Goal: Information Seeking & Learning: Compare options

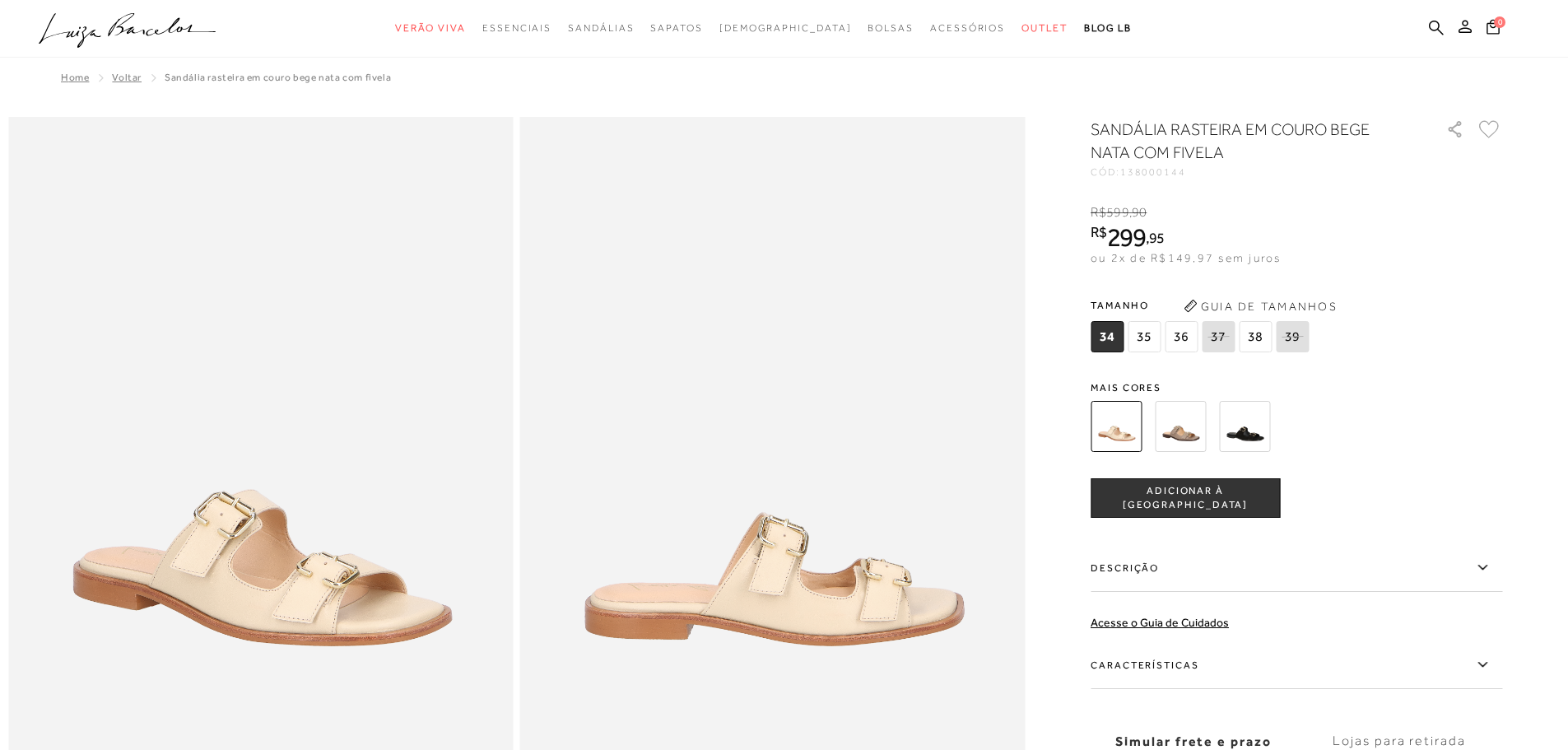
click at [1256, 336] on span "38" at bounding box center [1255, 336] width 33 height 32
click at [1240, 428] on img at bounding box center [1244, 426] width 51 height 51
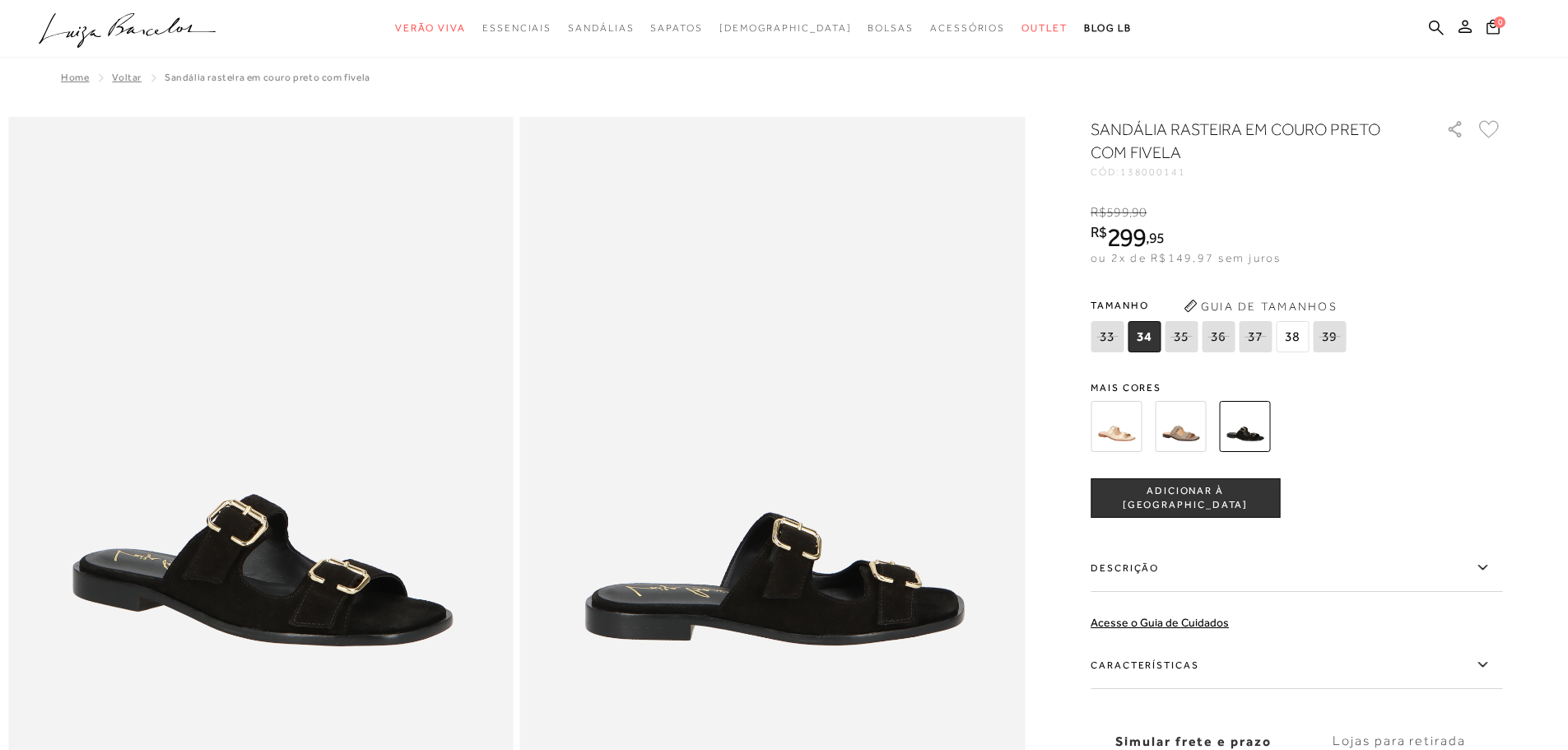
click at [1204, 436] on img at bounding box center [1180, 426] width 51 height 51
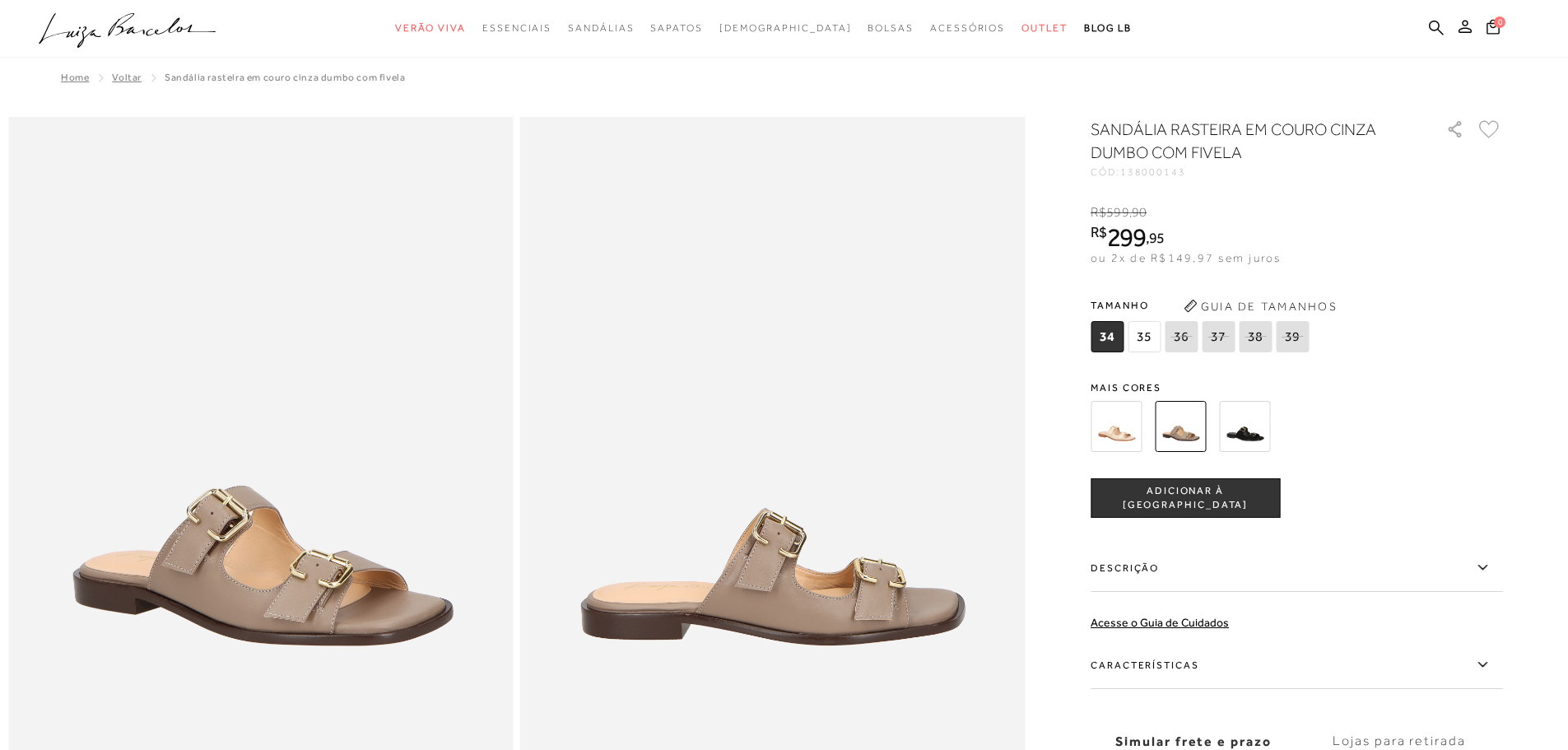
click at [1261, 421] on img at bounding box center [1244, 426] width 51 height 51
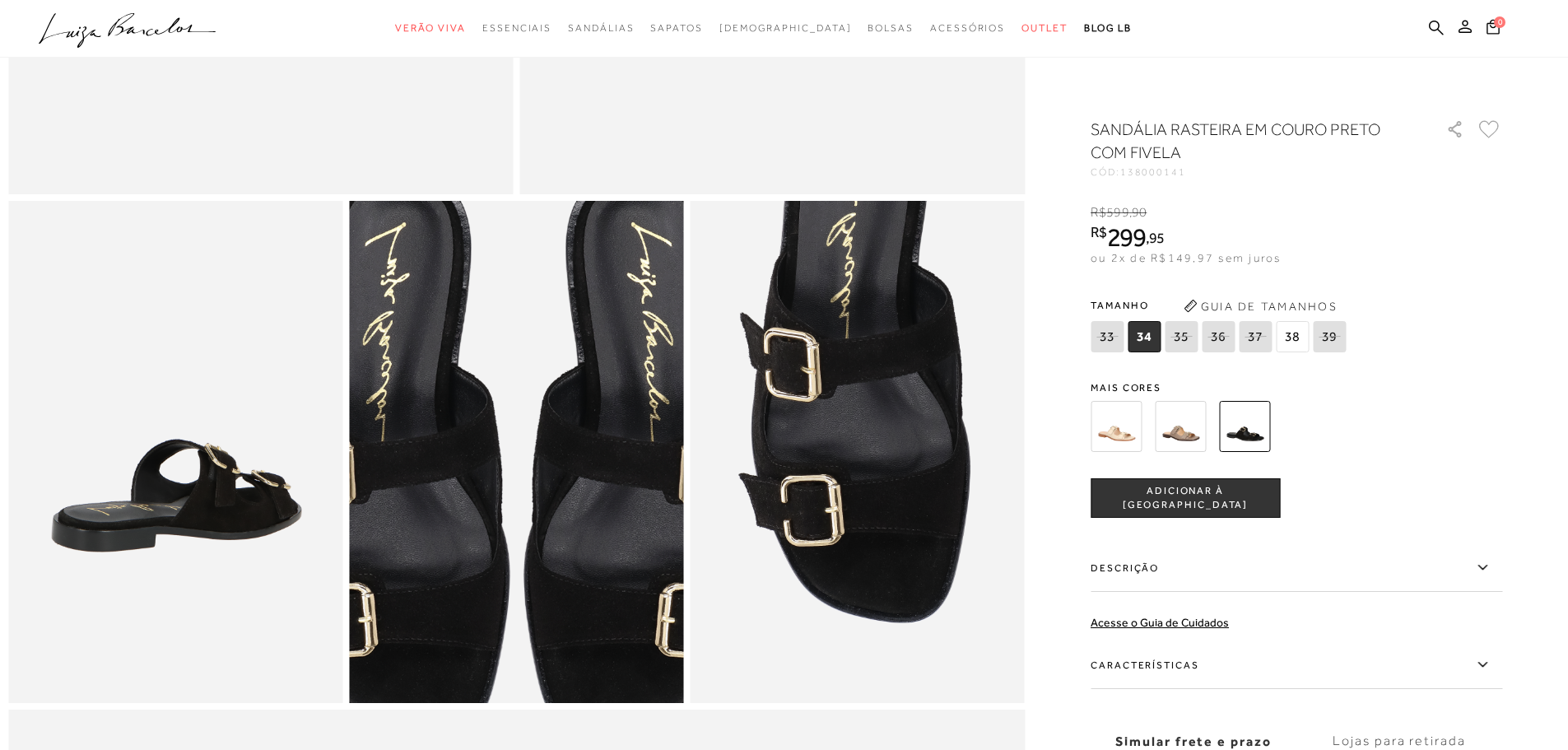
scroll to position [740, 0]
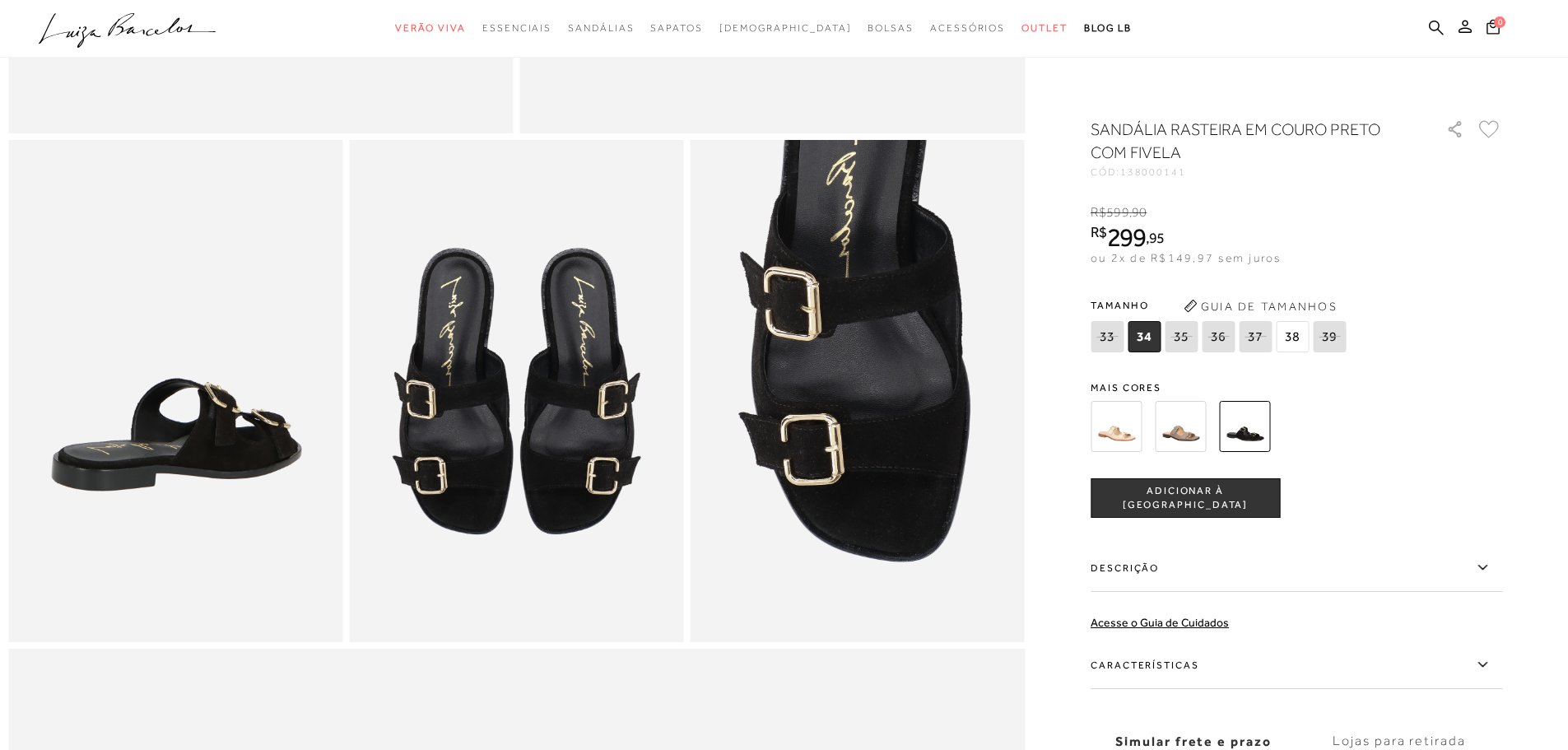
click at [1125, 433] on img at bounding box center [1116, 426] width 51 height 51
